Goal: Task Accomplishment & Management: Manage account settings

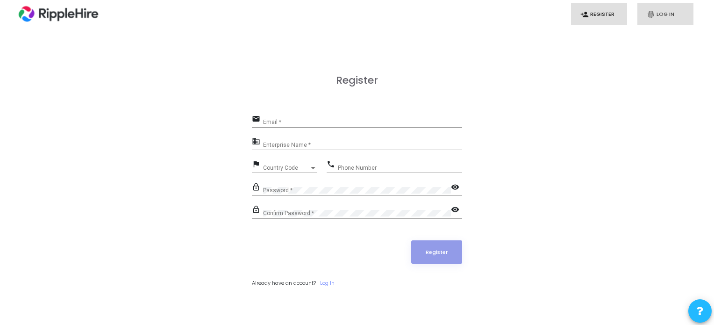
click at [681, 11] on link "fingerprint Log In" at bounding box center [666, 14] width 56 height 22
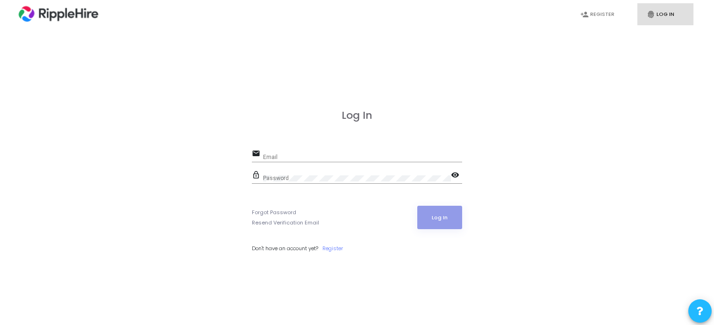
click at [347, 152] on div "Email" at bounding box center [362, 155] width 199 height 14
paste input "http://codetestreport.ripplehire.com/"
type input "http://codetestreport.ripplehire.com/"
paste input "admin.ripplehire@codejudge.io"
type input "admin.ripplehire@codejudge.io"
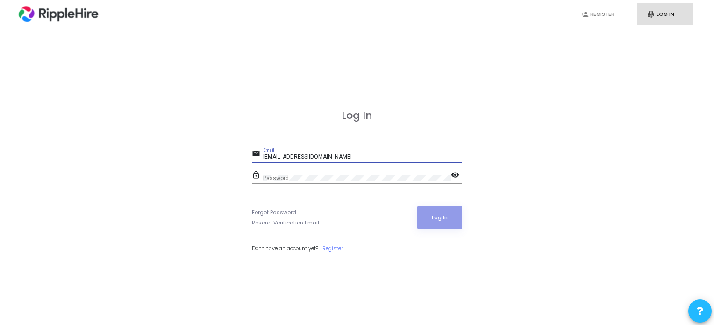
click at [273, 171] on div "Password" at bounding box center [357, 176] width 188 height 14
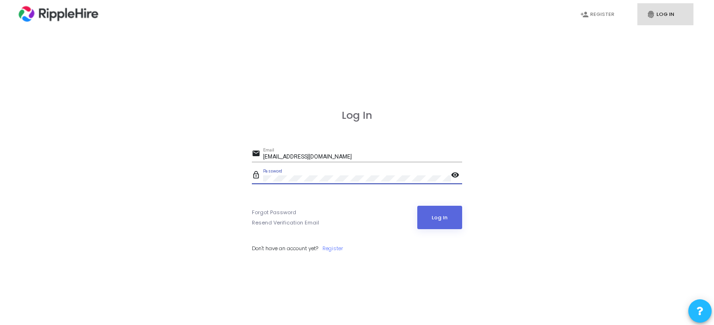
click at [417, 206] on button "Log In" at bounding box center [439, 217] width 45 height 23
click at [451, 216] on button "Log In" at bounding box center [439, 217] width 45 height 23
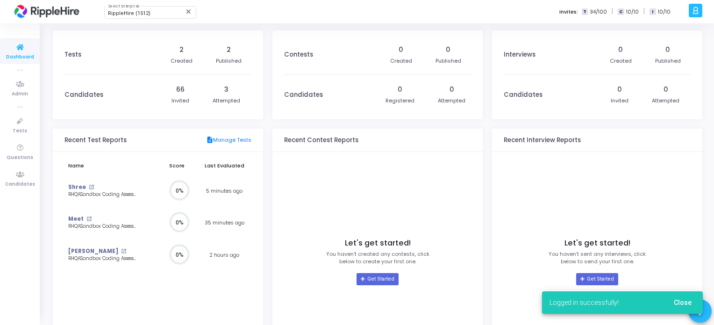
scroll to position [21, 10]
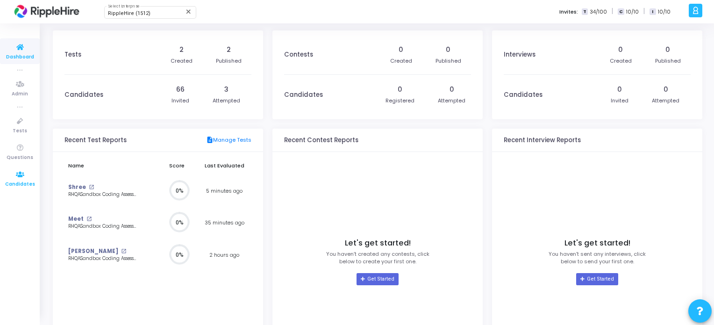
click at [19, 175] on icon at bounding box center [20, 175] width 20 height 12
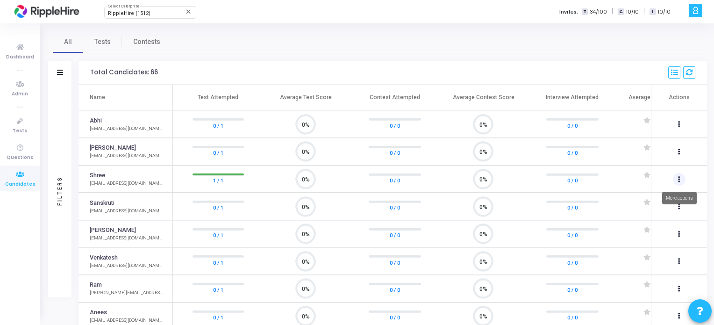
click at [679, 174] on button at bounding box center [679, 179] width 13 height 13
click at [666, 195] on button "person_add_alt Add To Test" at bounding box center [656, 197] width 59 height 16
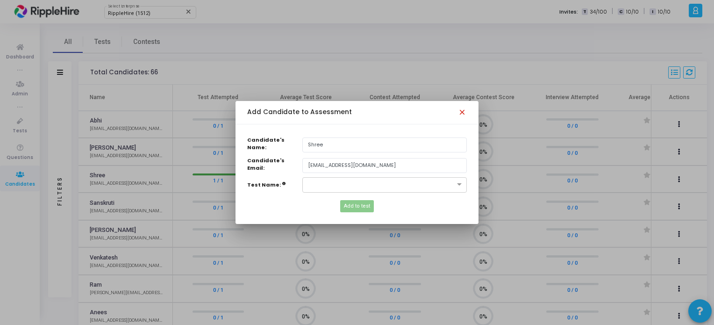
click at [460, 114] on mat-icon "close" at bounding box center [463, 113] width 11 height 11
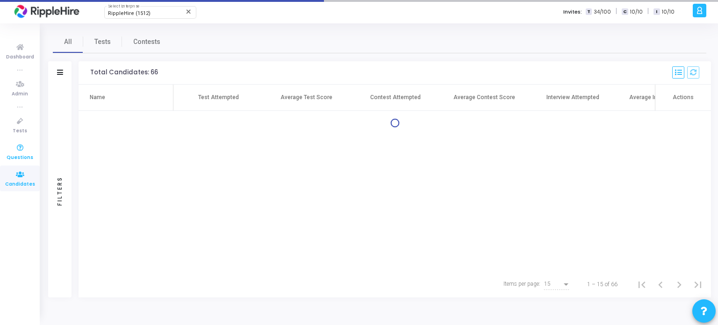
click at [14, 143] on icon at bounding box center [20, 148] width 20 height 12
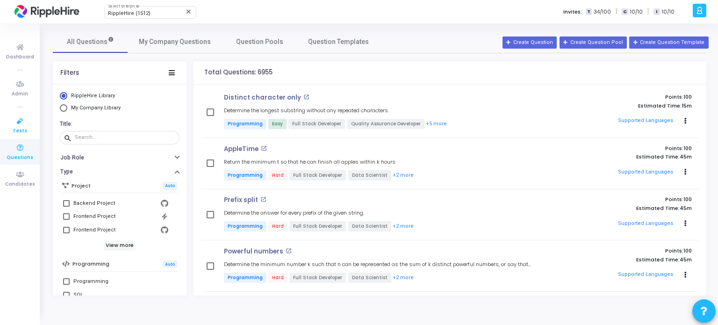
click at [14, 125] on icon at bounding box center [20, 121] width 20 height 12
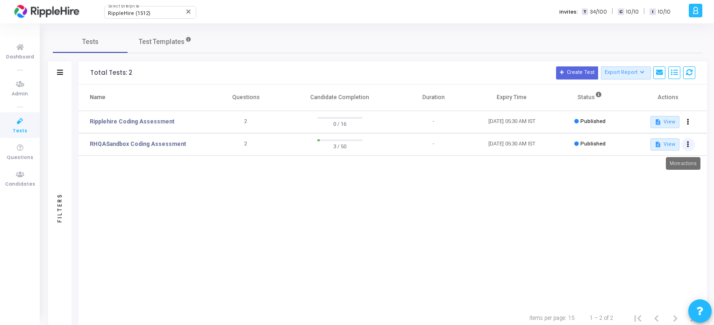
click at [692, 145] on button at bounding box center [688, 144] width 13 height 13
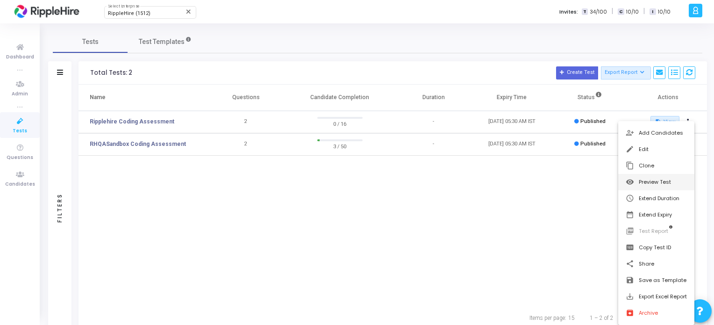
click at [654, 189] on button "visibility Preview Test" at bounding box center [656, 182] width 76 height 16
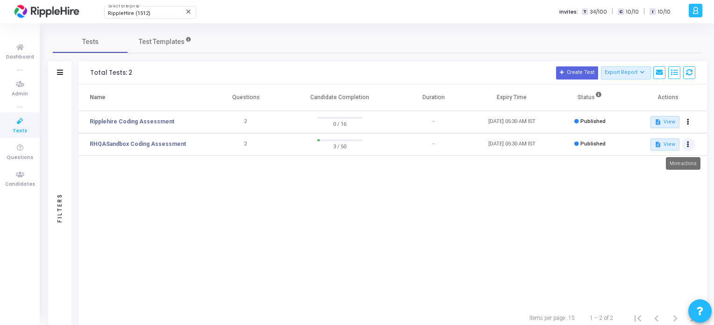
click at [692, 143] on button at bounding box center [688, 144] width 13 height 13
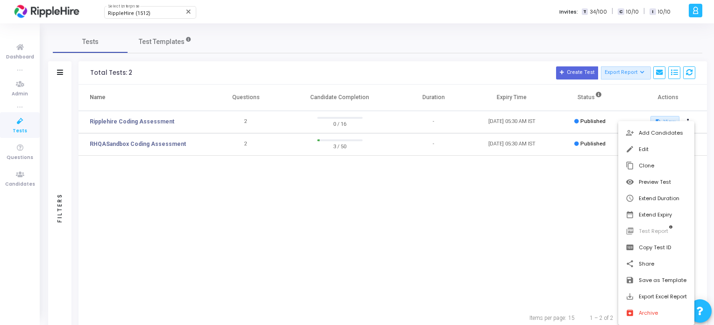
click at [458, 212] on div at bounding box center [357, 162] width 714 height 325
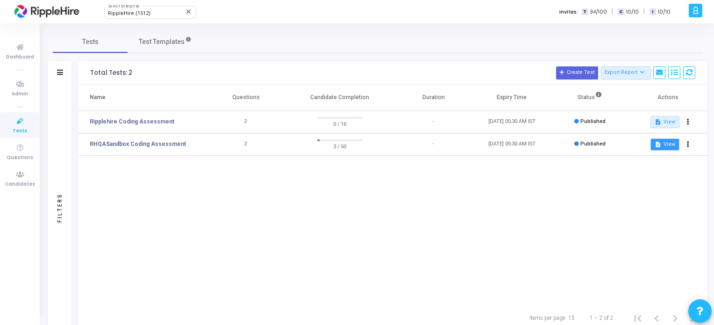
click at [667, 141] on button "description View" at bounding box center [665, 144] width 29 height 12
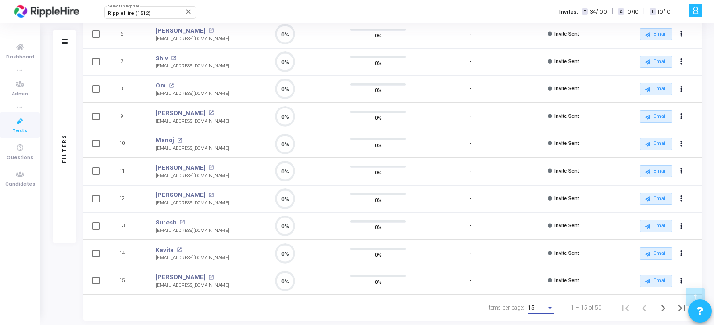
click at [551, 304] on div "Items per page:" at bounding box center [550, 307] width 8 height 7
click at [549, 303] on span "50" at bounding box center [542, 299] width 26 height 17
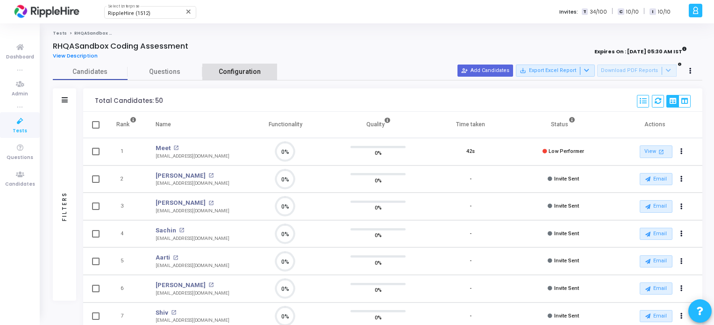
click at [237, 70] on span "Configuration" at bounding box center [240, 72] width 42 height 10
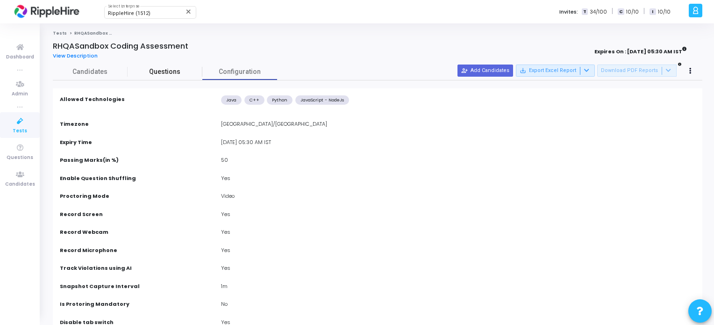
click at [159, 72] on span "Questions" at bounding box center [165, 72] width 75 height 10
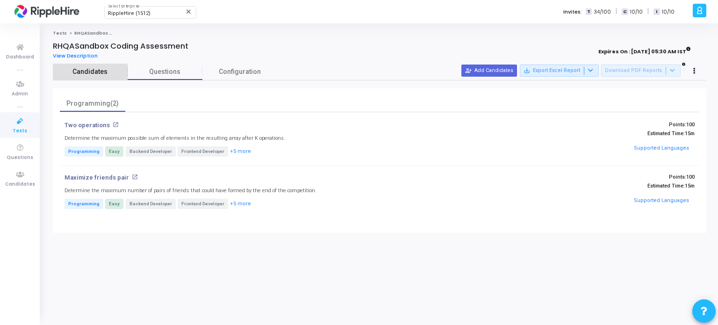
click at [77, 69] on span "Candidates" at bounding box center [90, 72] width 75 height 10
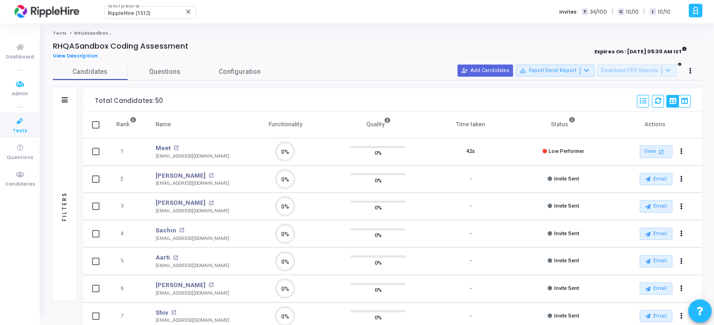
click at [16, 129] on span "Tests" at bounding box center [20, 131] width 14 height 8
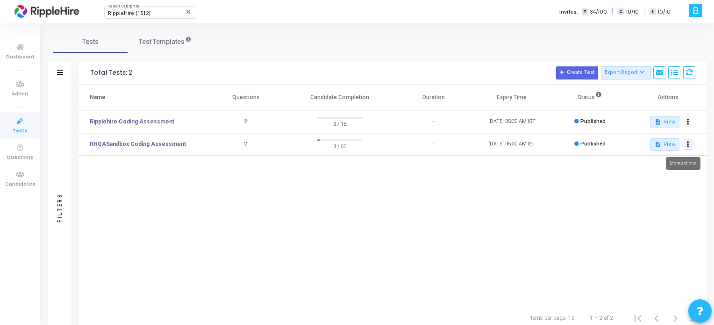
click at [682, 143] on button at bounding box center [688, 144] width 13 height 13
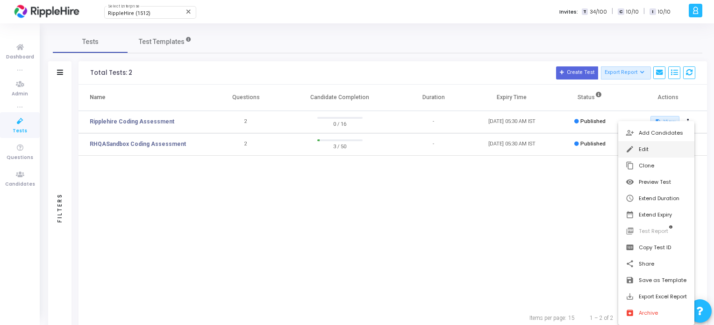
click at [629, 156] on button "edit Edit" at bounding box center [656, 149] width 76 height 16
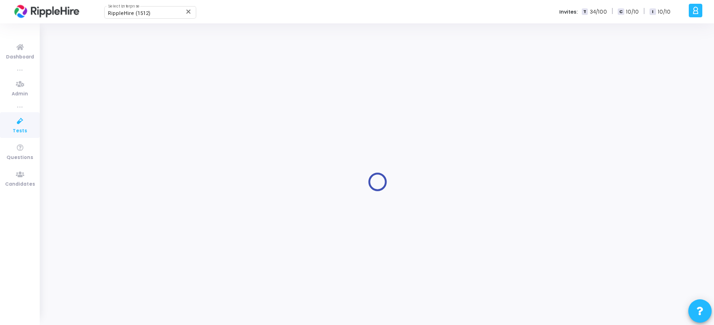
type input "RHQASandbox Coding Assessment"
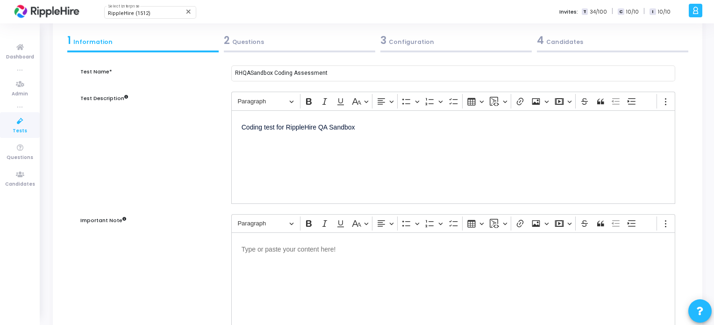
click at [291, 41] on div "2 Questions" at bounding box center [299, 40] width 151 height 15
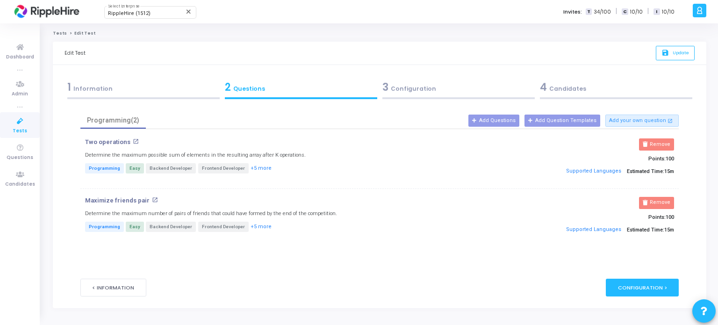
click at [423, 92] on div "3 Configuration" at bounding box center [458, 86] width 152 height 15
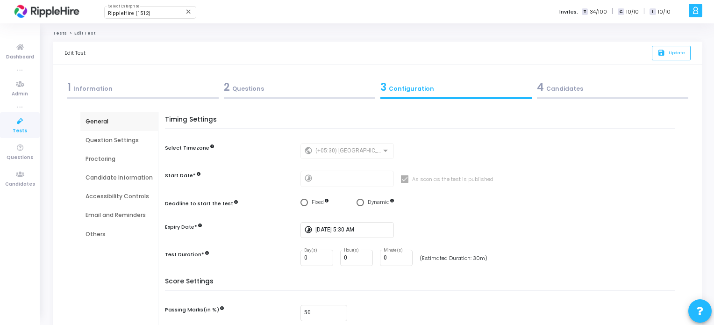
click at [568, 91] on div "4 Candidates" at bounding box center [612, 86] width 151 height 15
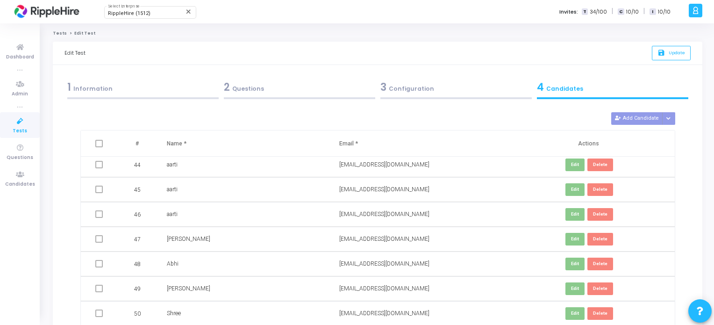
scroll to position [86, 0]
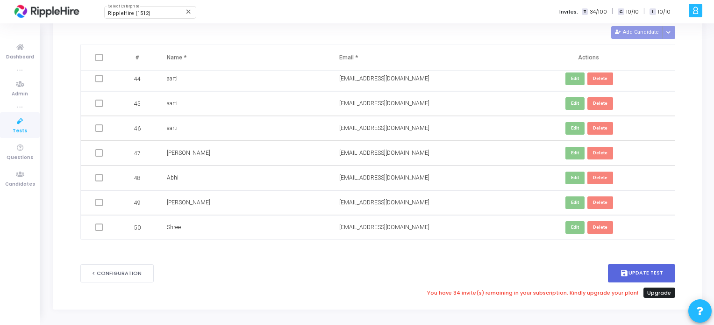
click at [658, 289] on link "Upgrade" at bounding box center [660, 292] width 32 height 10
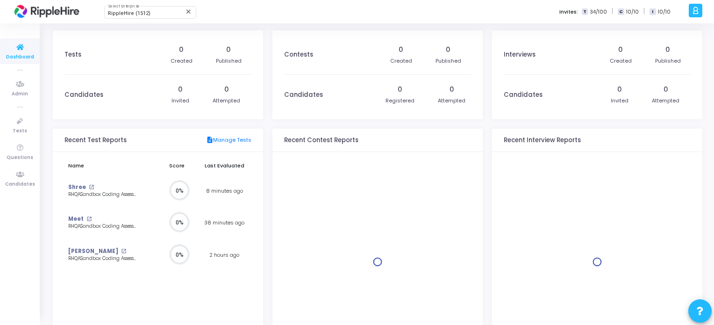
scroll to position [21, 10]
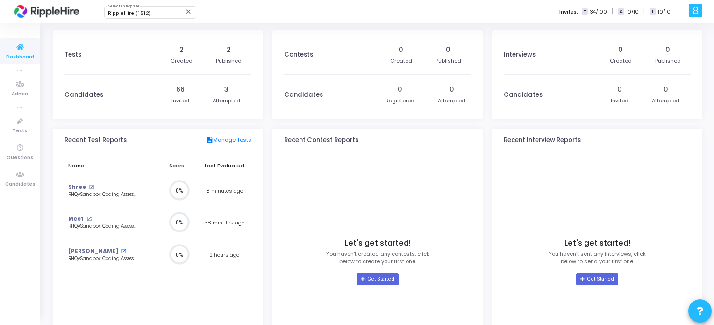
click at [121, 252] on mat-icon "open_in_new" at bounding box center [123, 251] width 5 height 5
click at [140, 14] on span "RippleHire (1512)" at bounding box center [129, 13] width 43 height 6
click at [254, 18] on div at bounding box center [357, 162] width 714 height 325
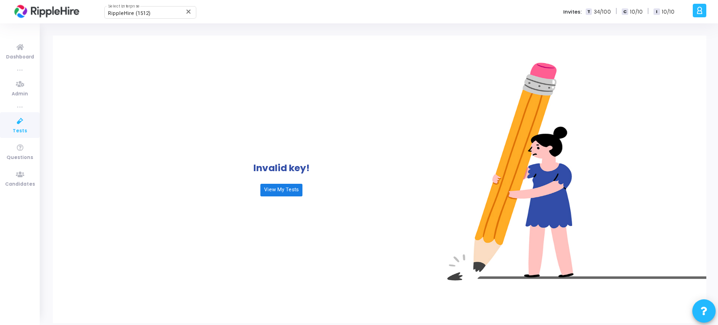
click at [285, 191] on link "View My Tests" at bounding box center [281, 190] width 42 height 12
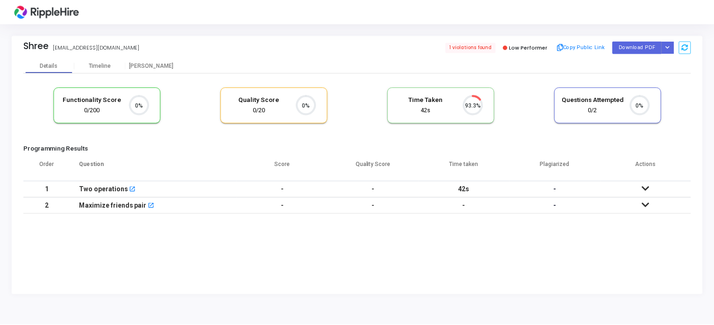
scroll to position [19, 24]
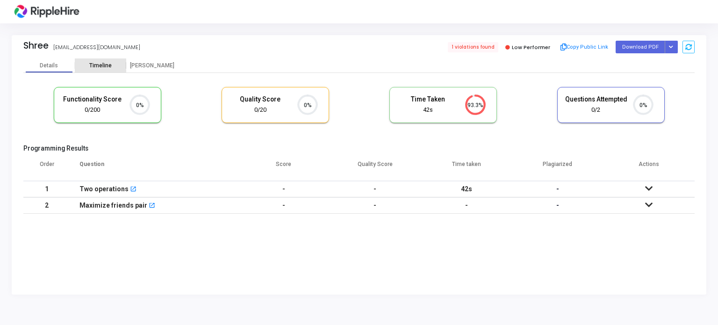
click at [107, 71] on div "Timeline" at bounding box center [100, 65] width 51 height 14
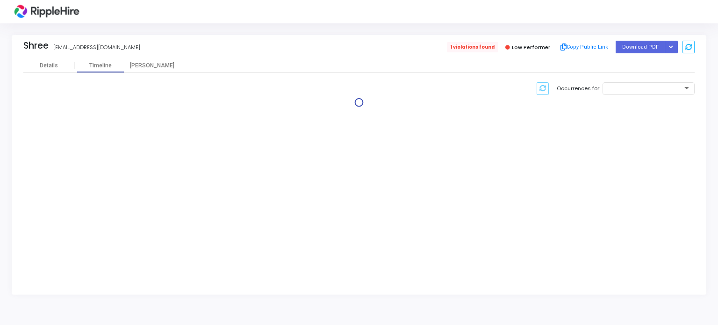
click at [493, 48] on span "1 violations found" at bounding box center [472, 47] width 51 height 10
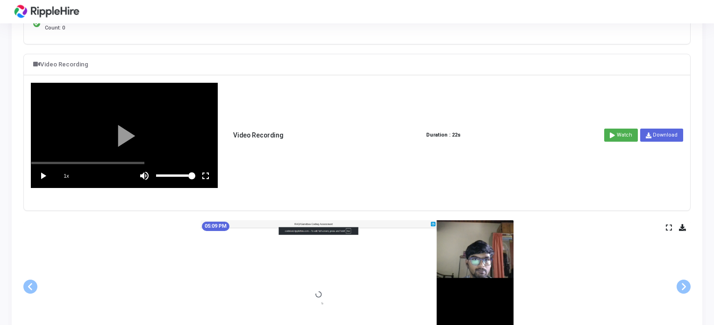
scroll to position [234, 0]
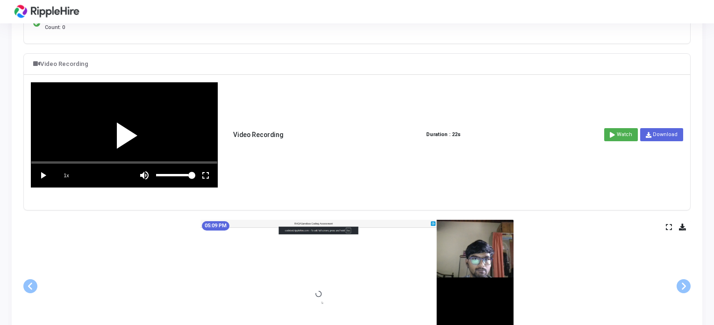
click at [117, 134] on div at bounding box center [124, 135] width 186 height 104
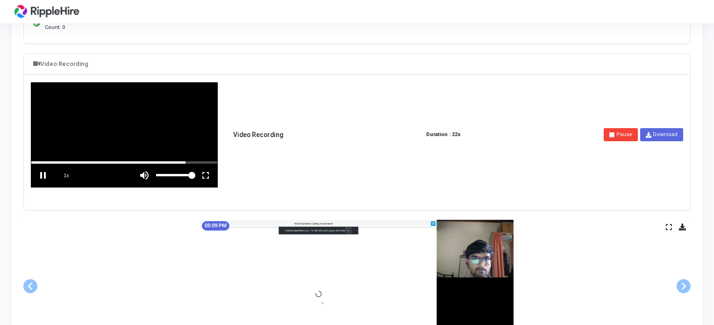
click at [40, 172] on vg-play-pause at bounding box center [42, 175] width 23 height 23
click at [39, 177] on vg-play-pause at bounding box center [42, 175] width 23 height 23
click at [84, 164] on vg-controls "1x" at bounding box center [124, 175] width 186 height 23
click at [84, 159] on div at bounding box center [124, 135] width 186 height 104
drag, startPoint x: 84, startPoint y: 159, endPoint x: 53, endPoint y: 162, distance: 31.0
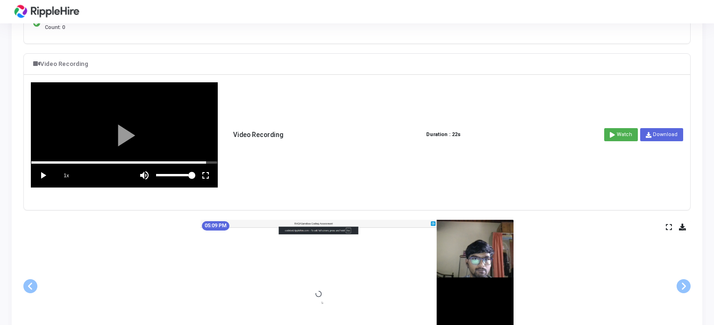
click at [53, 162] on vg-player "1x" at bounding box center [124, 135] width 186 height 104
click at [41, 175] on vg-play-pause at bounding box center [42, 175] width 23 height 23
click at [121, 136] on div at bounding box center [124, 135] width 186 height 104
click at [28, 285] on span at bounding box center [30, 286] width 14 height 14
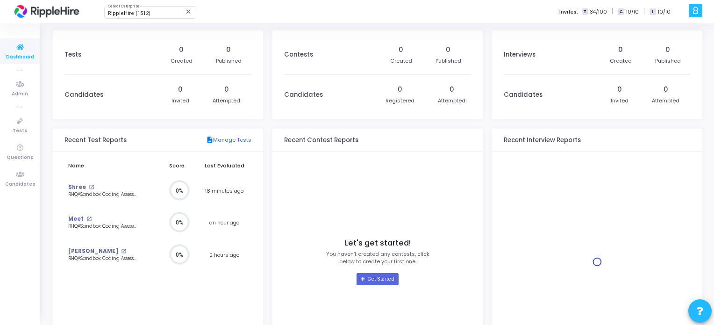
scroll to position [21, 10]
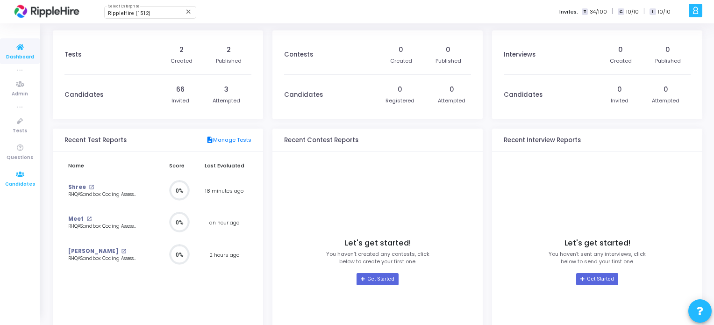
click at [21, 179] on icon at bounding box center [20, 175] width 20 height 12
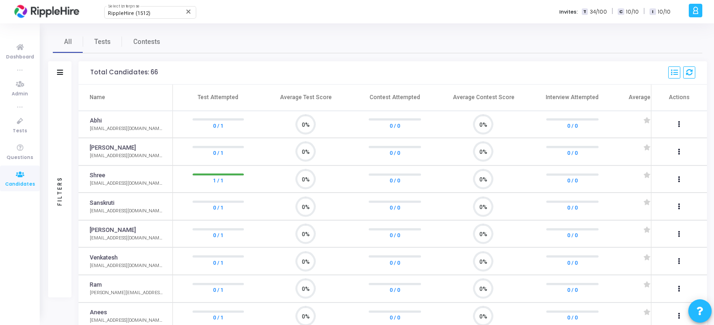
click at [216, 172] on div "1 / 1" at bounding box center [218, 178] width 68 height 23
click at [105, 181] on div "[EMAIL_ADDRESS][DOMAIN_NAME]" at bounding box center [126, 183] width 73 height 7
click at [20, 121] on icon at bounding box center [20, 121] width 20 height 12
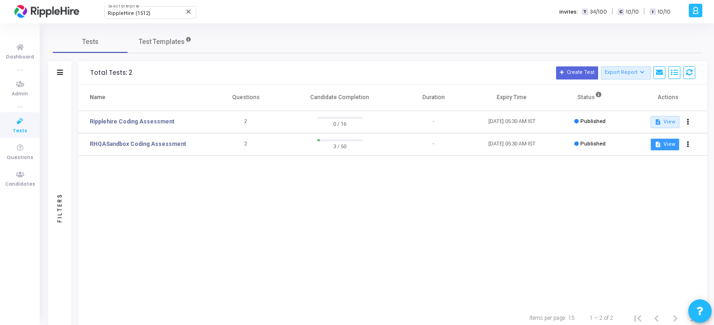
click at [660, 145] on mat-icon "description" at bounding box center [658, 144] width 7 height 7
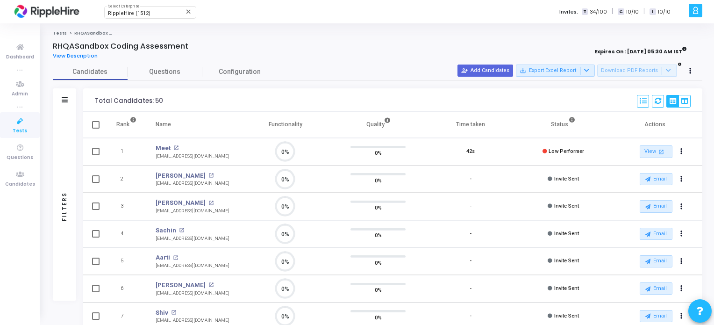
click at [70, 191] on div "Filters" at bounding box center [64, 206] width 23 height 189
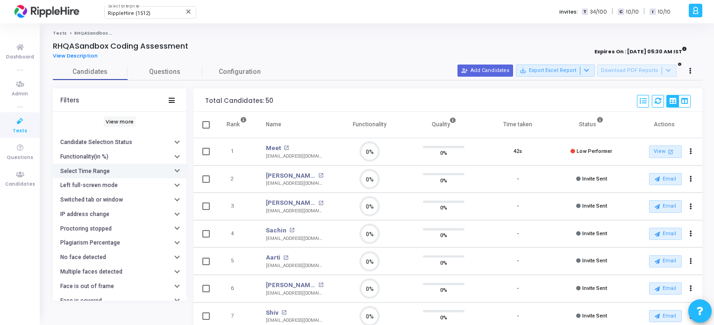
click at [82, 171] on h6 "Select Time Range" at bounding box center [85, 171] width 50 height 7
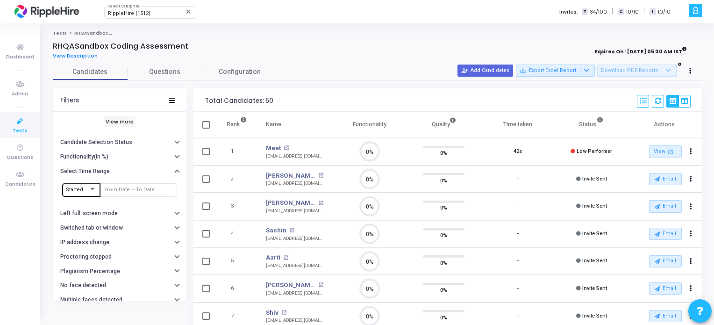
click at [93, 194] on div "Started At" at bounding box center [81, 189] width 31 height 15
click at [122, 185] on div at bounding box center [357, 162] width 714 height 325
click at [124, 187] on input "text" at bounding box center [138, 190] width 69 height 6
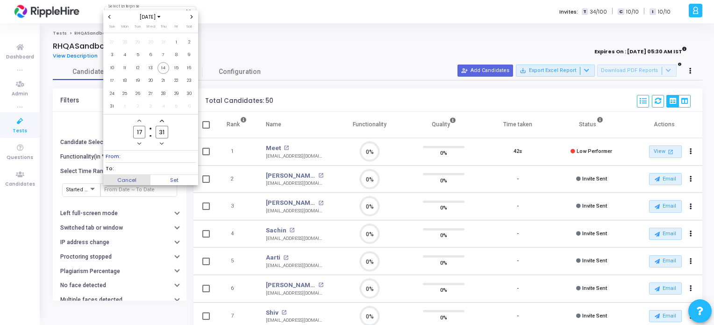
click at [132, 179] on span "Cancel" at bounding box center [127, 180] width 48 height 10
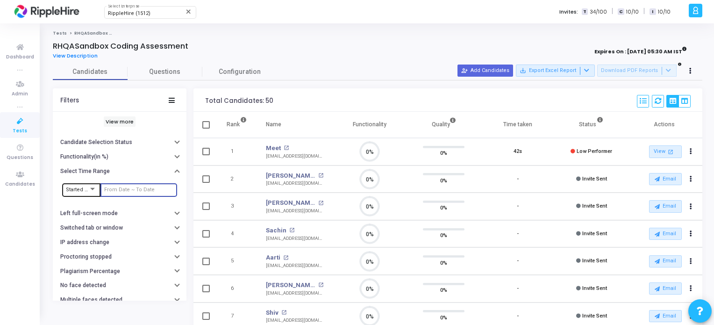
click at [66, 192] on div "Started At" at bounding box center [81, 189] width 31 height 15
click at [172, 172] on div at bounding box center [357, 162] width 714 height 325
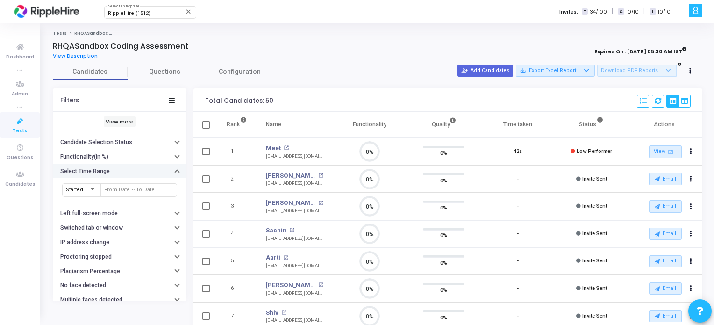
click at [175, 171] on icon "button" at bounding box center [177, 172] width 4 height 2
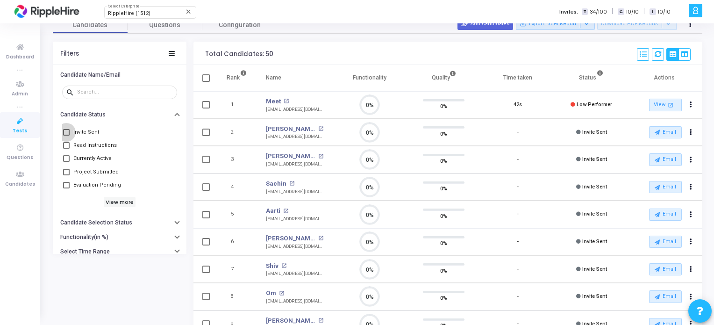
click at [68, 130] on span at bounding box center [66, 132] width 7 height 7
click at [66, 136] on input "Invite Sent" at bounding box center [66, 136] width 0 height 0
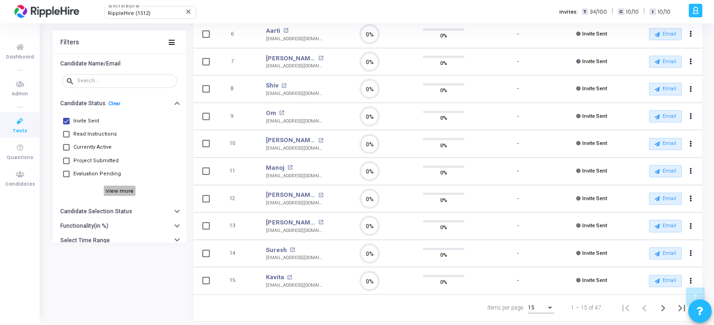
click at [114, 189] on h6 "View more" at bounding box center [120, 191] width 32 height 10
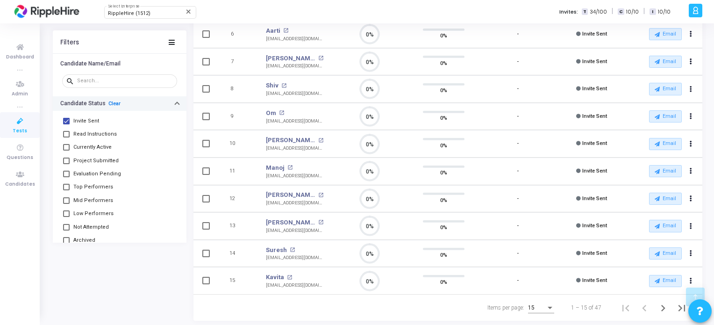
click at [113, 102] on link "Clear" at bounding box center [114, 103] width 12 height 6
checkbox input "false"
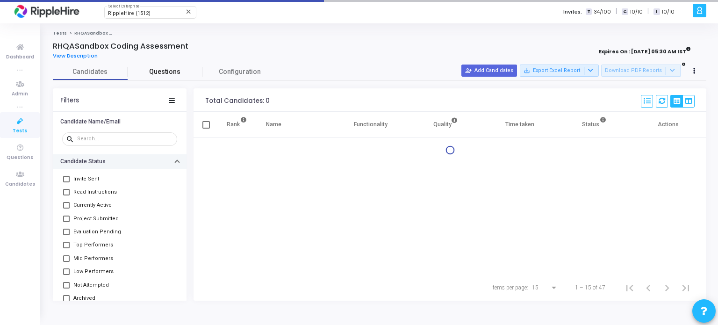
click at [165, 71] on span "Questions" at bounding box center [165, 72] width 75 height 10
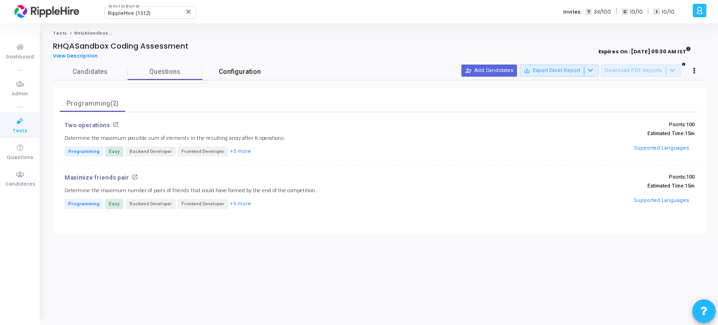
click at [234, 68] on span "Configuration" at bounding box center [240, 72] width 42 height 10
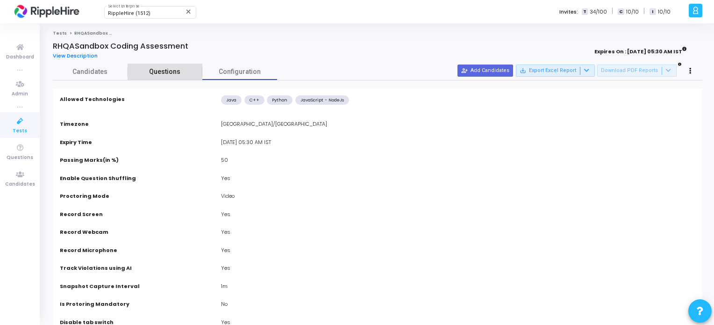
click at [184, 69] on span "Questions" at bounding box center [165, 72] width 75 height 10
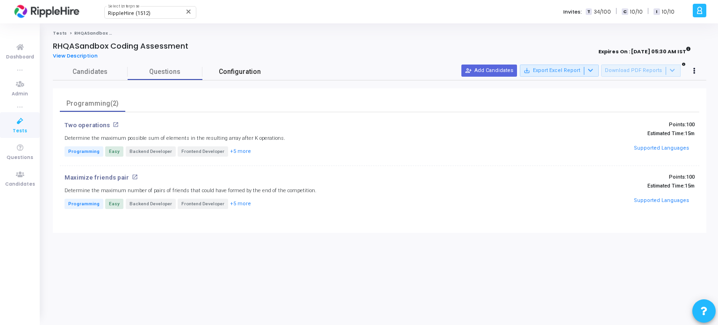
click at [230, 76] on span "Configuration" at bounding box center [240, 72] width 42 height 10
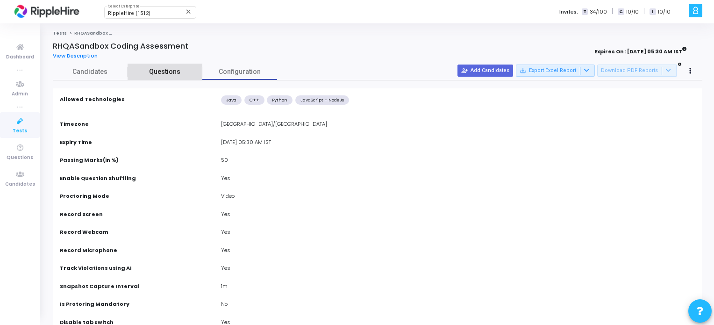
click at [169, 73] on span "Questions" at bounding box center [165, 72] width 75 height 10
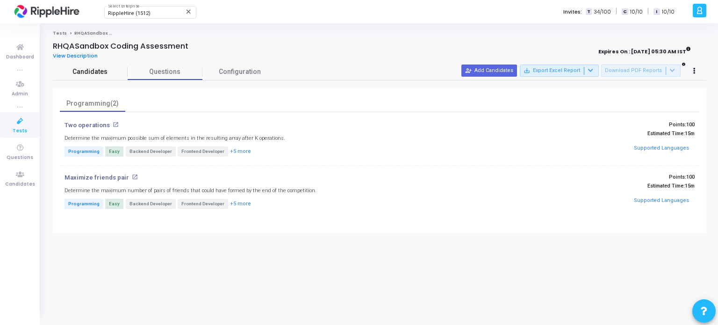
click at [101, 74] on span "Candidates" at bounding box center [90, 72] width 75 height 10
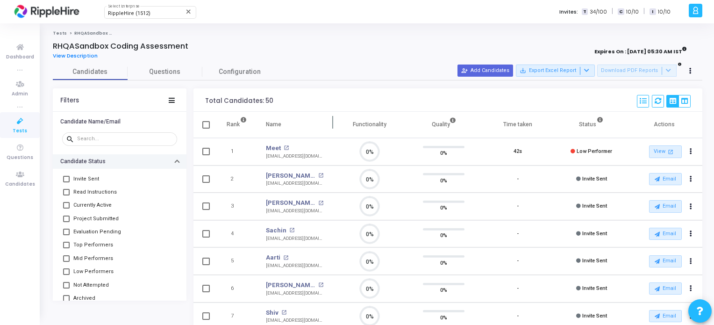
click at [285, 127] on div at bounding box center [288, 125] width 6 height 6
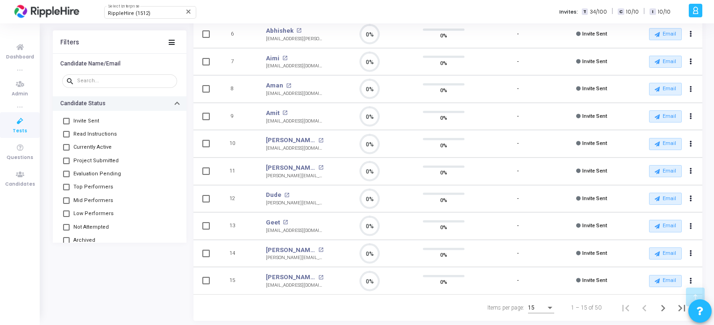
click at [545, 309] on div "15" at bounding box center [541, 305] width 26 height 15
click at [544, 302] on span "50" at bounding box center [542, 299] width 26 height 17
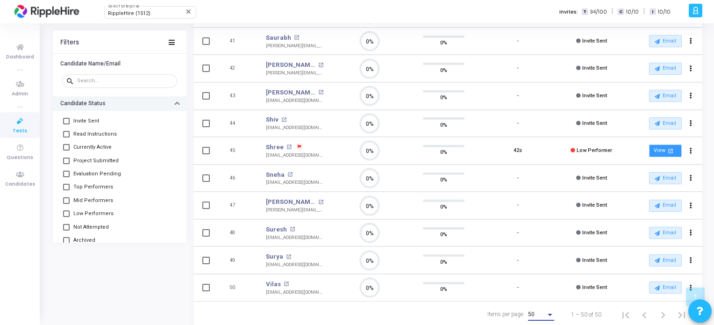
click at [663, 144] on link "View open_in_new" at bounding box center [665, 150] width 33 height 13
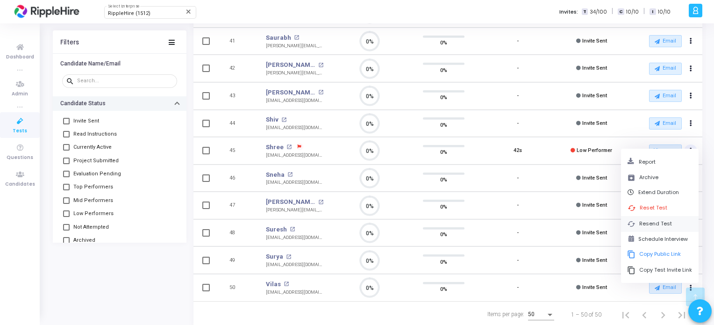
click at [657, 222] on button "cached Resend Test" at bounding box center [660, 223] width 78 height 15
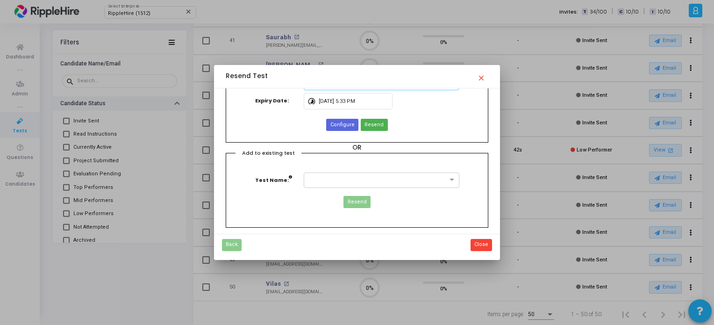
scroll to position [34, 0]
click at [391, 184] on div at bounding box center [382, 179] width 156 height 15
click at [284, 194] on div "Add to existing test Test Name: Resend" at bounding box center [357, 189] width 262 height 75
click at [481, 75] on mat-icon "close" at bounding box center [482, 75] width 11 height 11
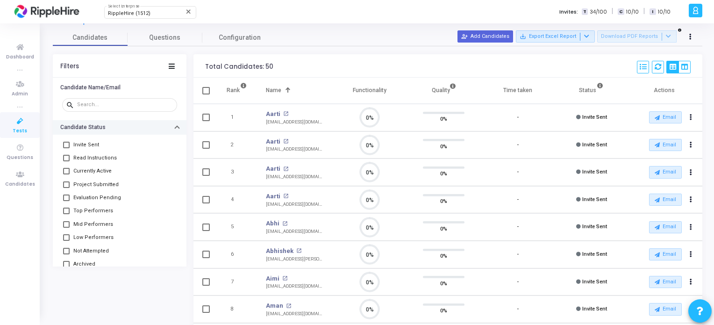
scroll to position [187, 0]
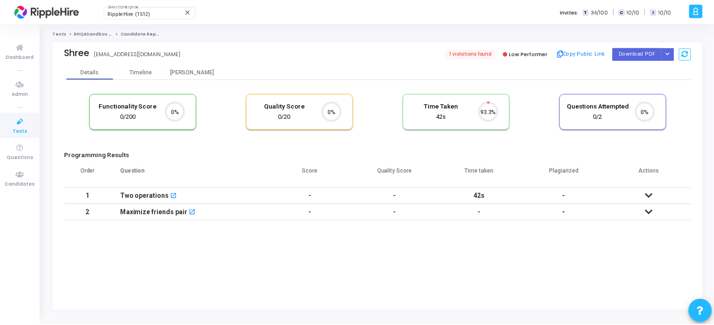
scroll to position [19, 24]
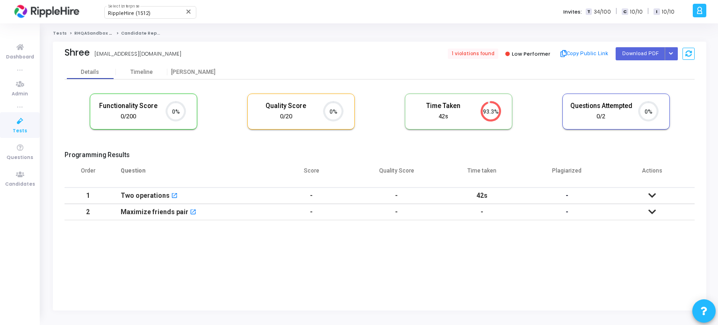
click at [138, 171] on th "Question" at bounding box center [190, 174] width 158 height 26
click at [91, 173] on th "Order" at bounding box center [88, 174] width 47 height 26
click at [464, 54] on span "1 violations found" at bounding box center [472, 54] width 51 height 10
